Goal: Navigation & Orientation: Find specific page/section

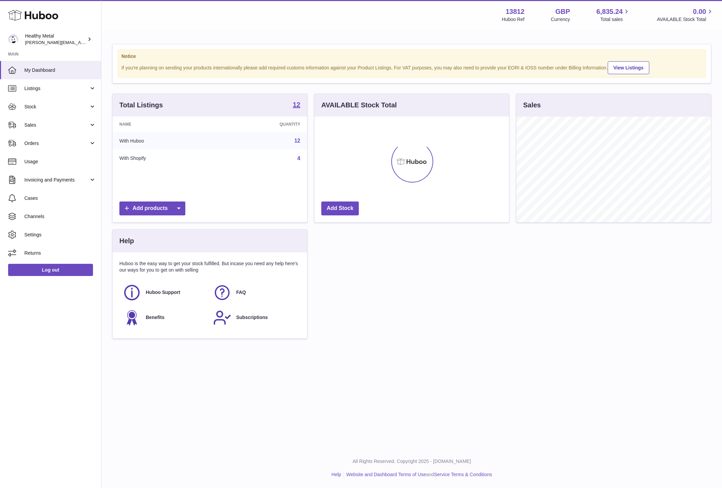
scroll to position [105, 194]
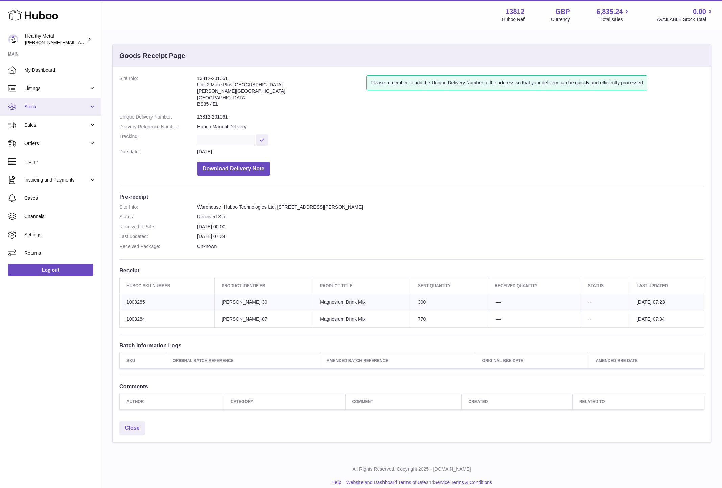
click at [60, 104] on span "Stock" at bounding box center [56, 107] width 65 height 6
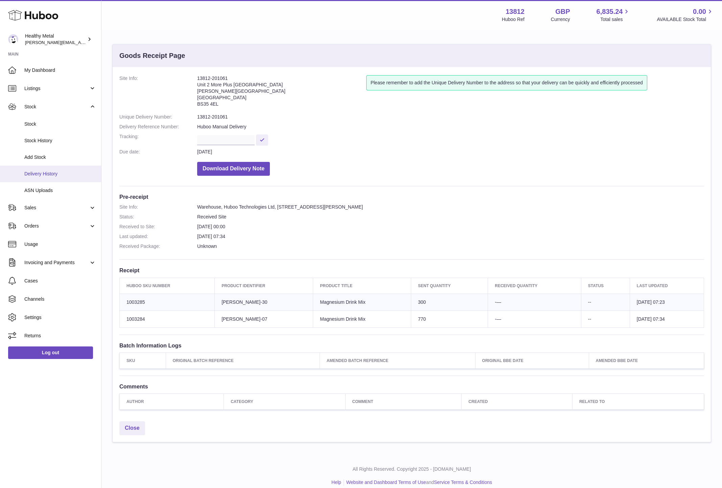
click at [46, 172] on span "Delivery History" at bounding box center [60, 174] width 72 height 6
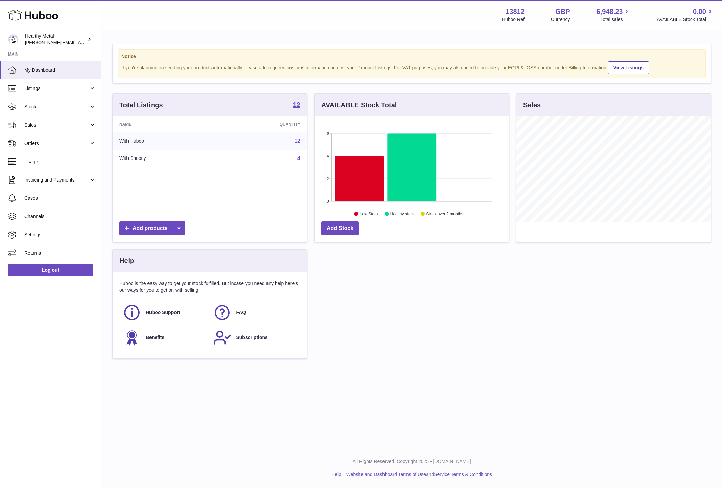
scroll to position [105, 194]
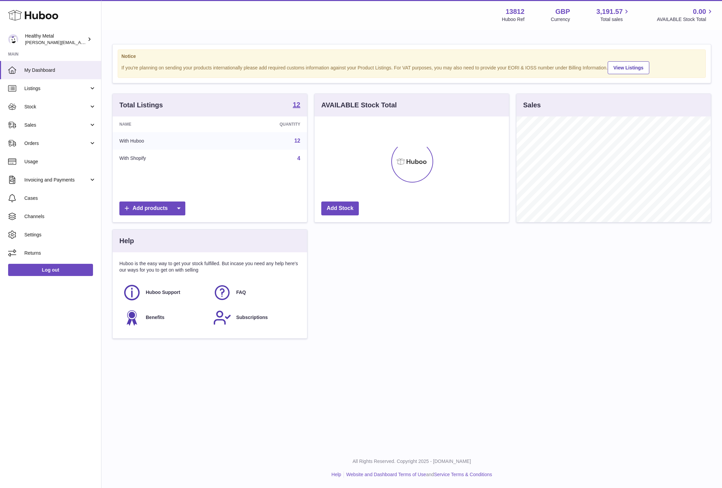
scroll to position [105, 194]
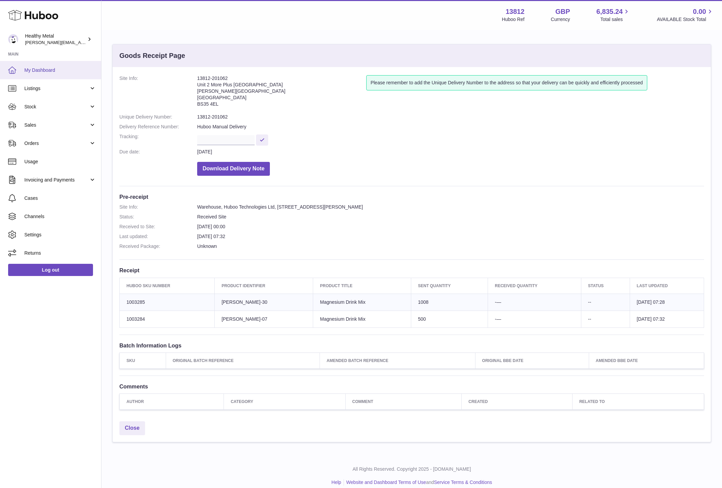
click at [66, 70] on span "My Dashboard" at bounding box center [60, 70] width 72 height 6
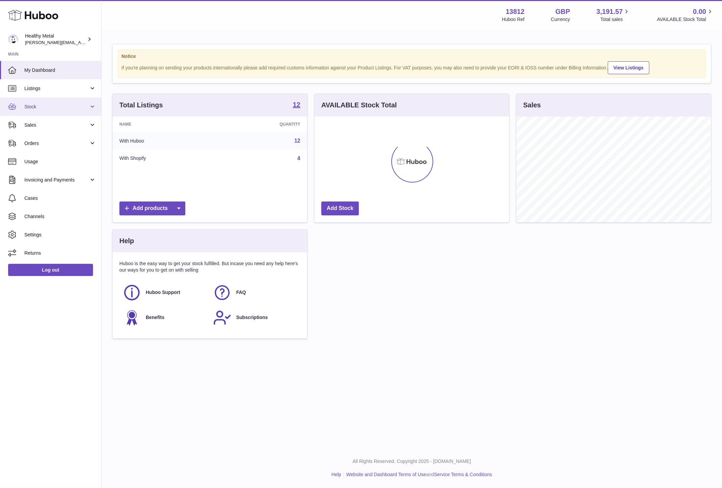
scroll to position [105, 194]
click at [55, 108] on span "Stock" at bounding box center [56, 107] width 65 height 6
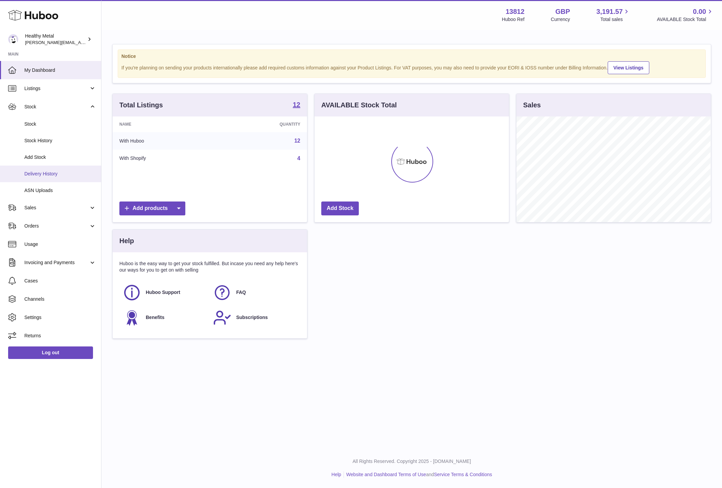
click at [32, 174] on span "Delivery History" at bounding box center [60, 174] width 72 height 6
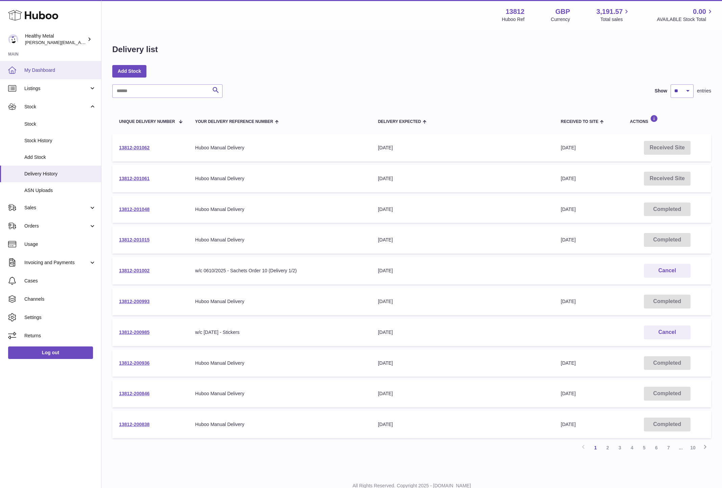
click at [46, 73] on span "My Dashboard" at bounding box center [60, 70] width 72 height 6
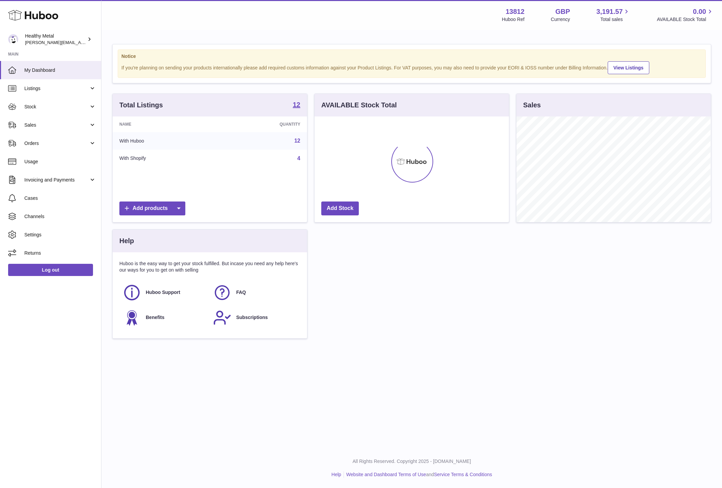
scroll to position [105, 194]
